Goal: Navigation & Orientation: Find specific page/section

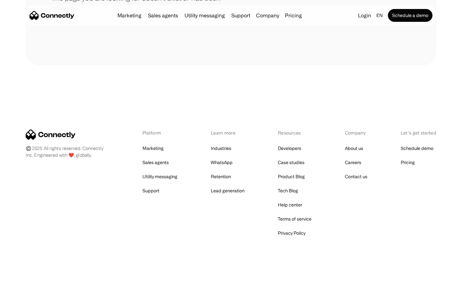
scroll to position [117, 0]
